Goal: Information Seeking & Learning: Compare options

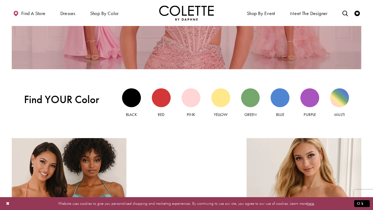
scroll to position [458, 0]
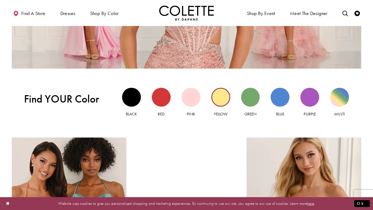
click at [223, 95] on div "Yellow view" at bounding box center [221, 97] width 19 height 19
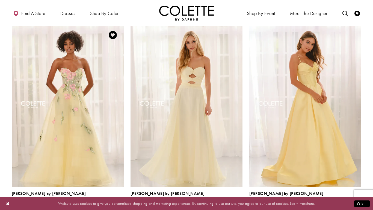
click at [67, 104] on img "Visit Colette by Daphne Style No. CL6103 Page" at bounding box center [68, 105] width 112 height 163
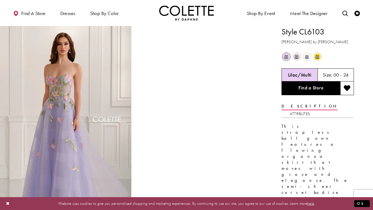
click at [317, 55] on span "m" at bounding box center [317, 56] width 7 height 7
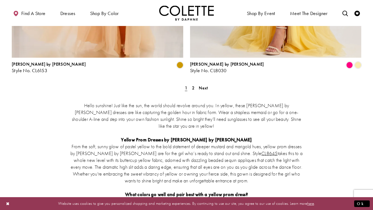
scroll to position [1078, 0]
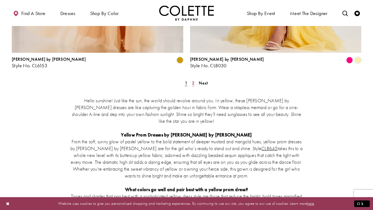
click at [194, 80] on span "2" at bounding box center [193, 83] width 2 height 6
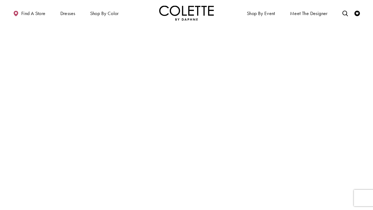
scroll to position [30, 0]
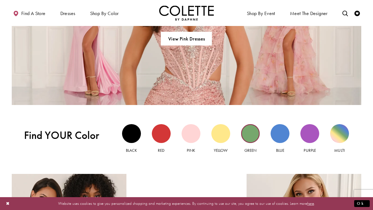
click at [251, 139] on div "Green view" at bounding box center [250, 133] width 19 height 19
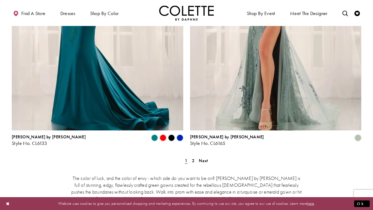
scroll to position [994, 0]
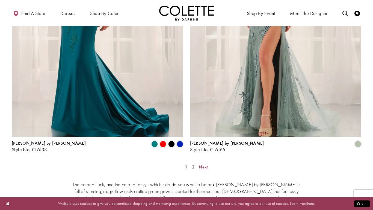
click at [203, 164] on span "Next" at bounding box center [203, 167] width 9 height 6
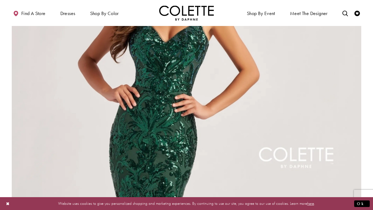
scroll to position [946, 0]
